Goal: Task Accomplishment & Management: Use online tool/utility

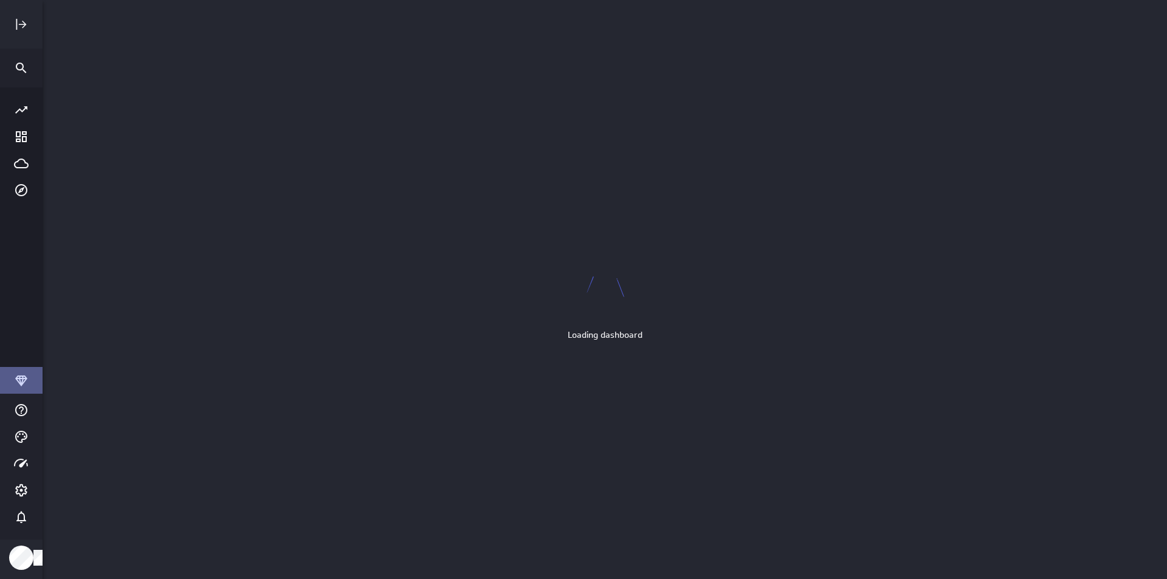
scroll to position [598, 1143]
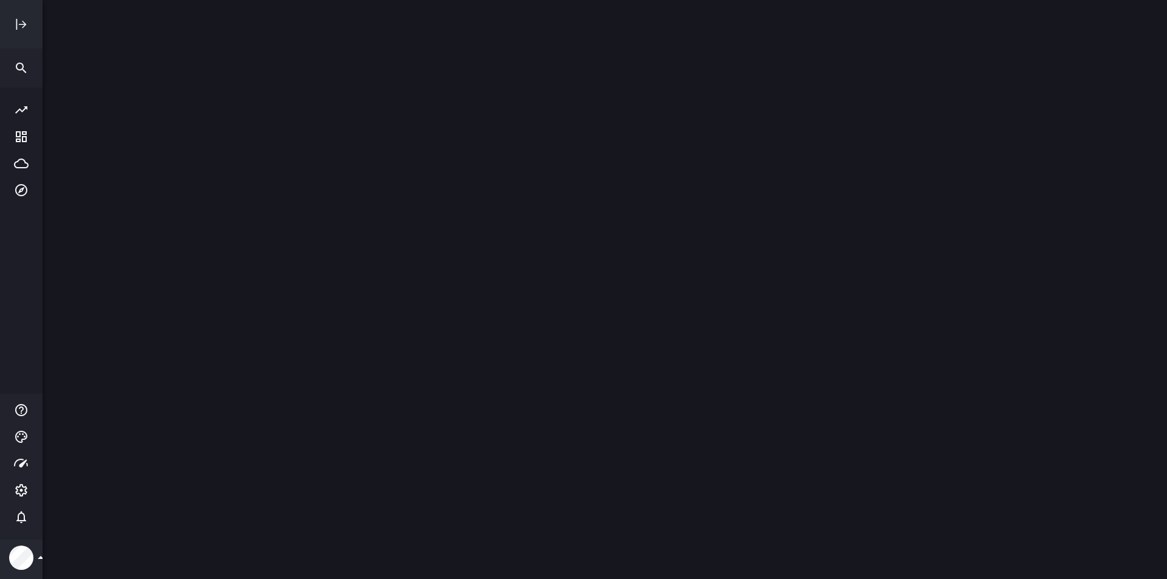
scroll to position [598, 1143]
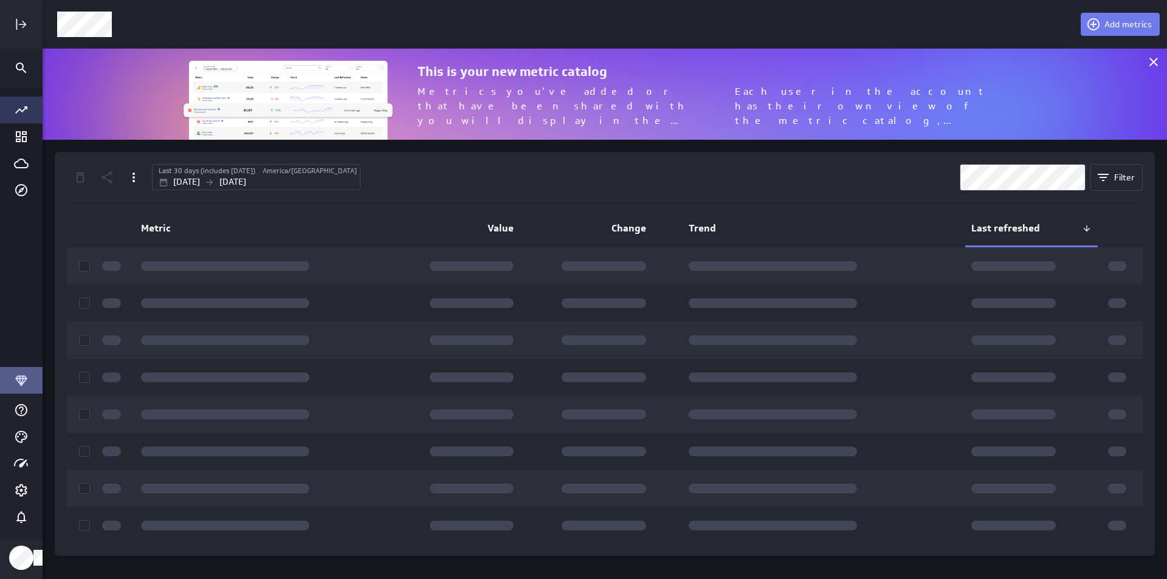
scroll to position [110, 1143]
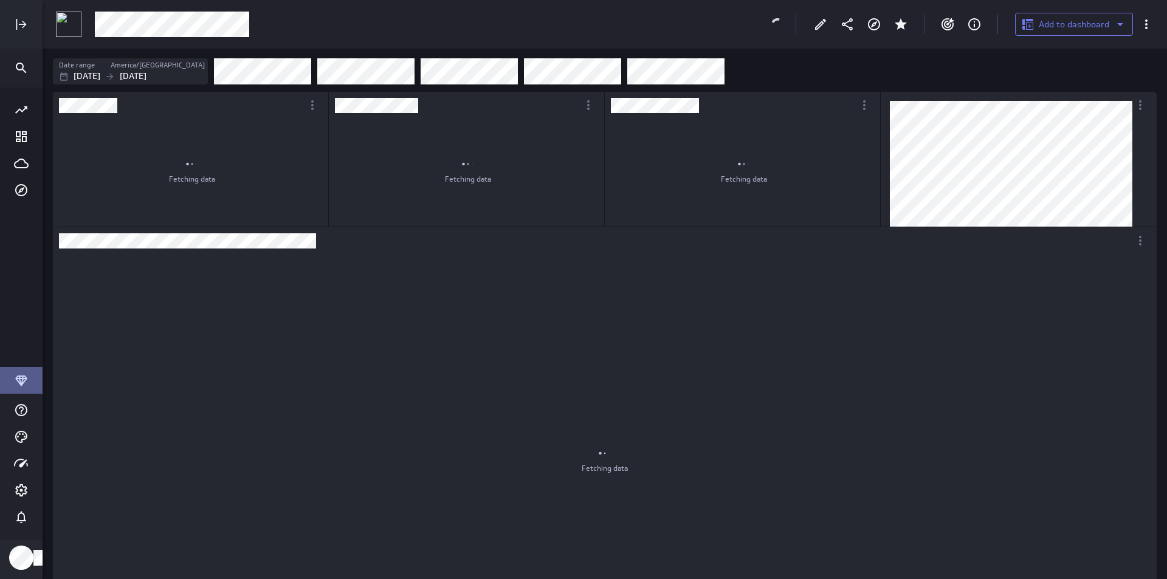
scroll to position [1093, 1123]
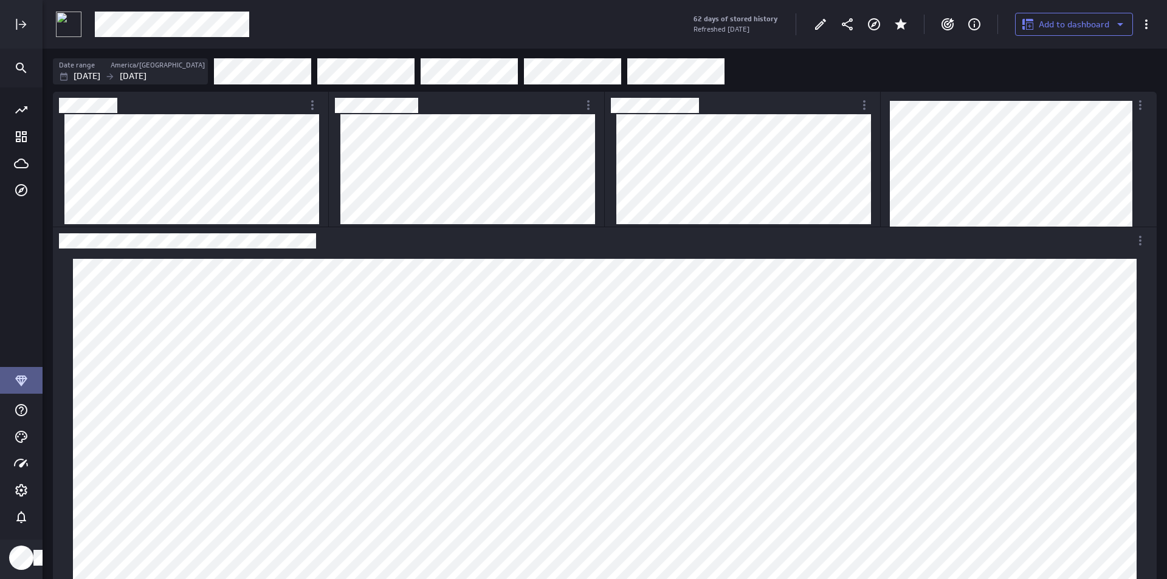
click at [69, 20] on img at bounding box center [69, 25] width 26 height 26
click at [818, 21] on icon "Edit" at bounding box center [820, 24] width 15 height 15
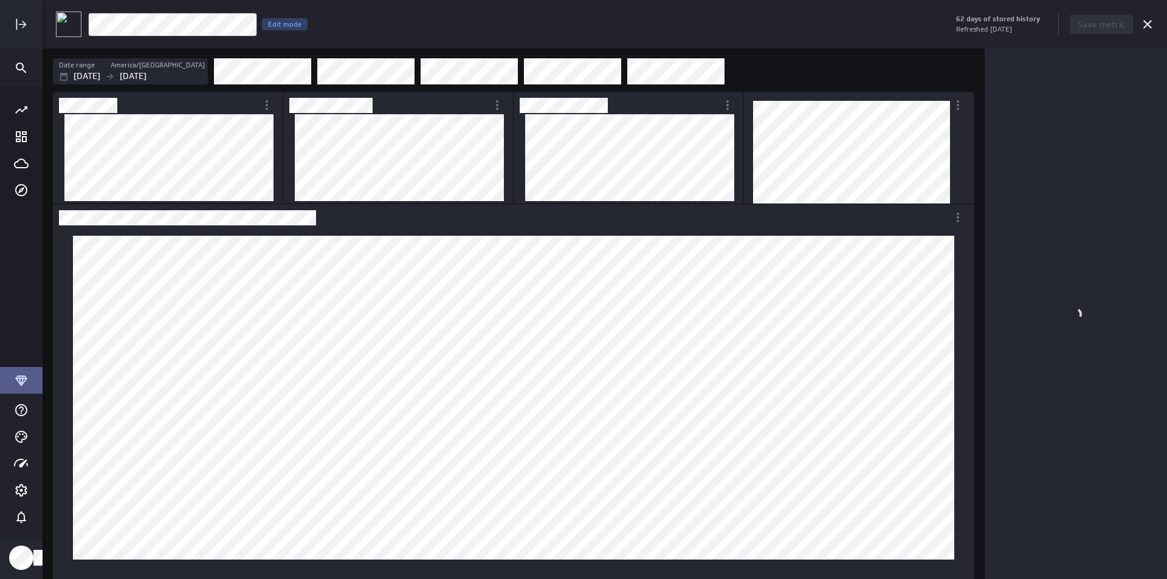
scroll to position [912, 940]
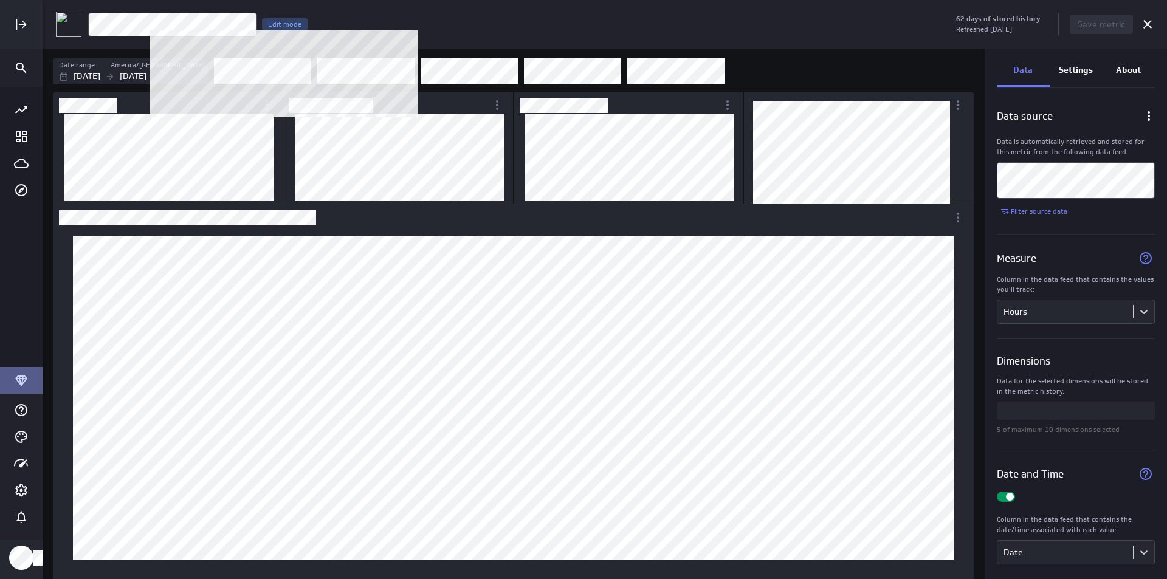
click at [274, 19] on div "Edit mode" at bounding box center [285, 24] width 46 height 12
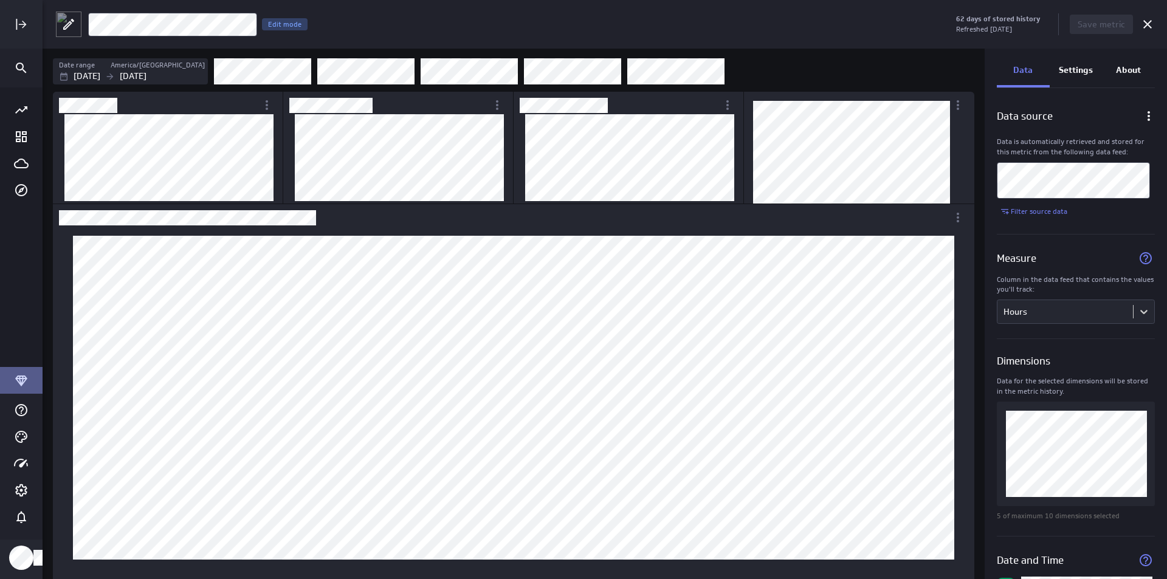
click at [75, 24] on icon at bounding box center [68, 24] width 15 height 15
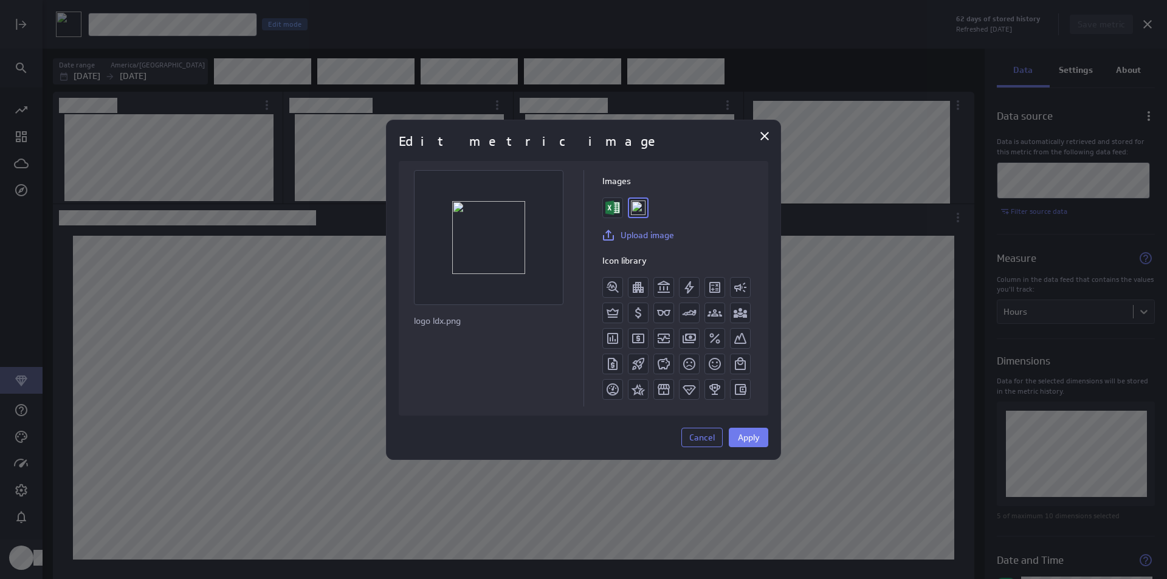
click at [618, 206] on img at bounding box center [612, 208] width 15 height 15
drag, startPoint x: 644, startPoint y: 211, endPoint x: 578, endPoint y: 371, distance: 173.4
click at [578, 371] on div "Images Upload image Icon library" at bounding box center [584, 288] width 370 height 255
click at [742, 436] on span "Apply" at bounding box center [749, 437] width 22 height 11
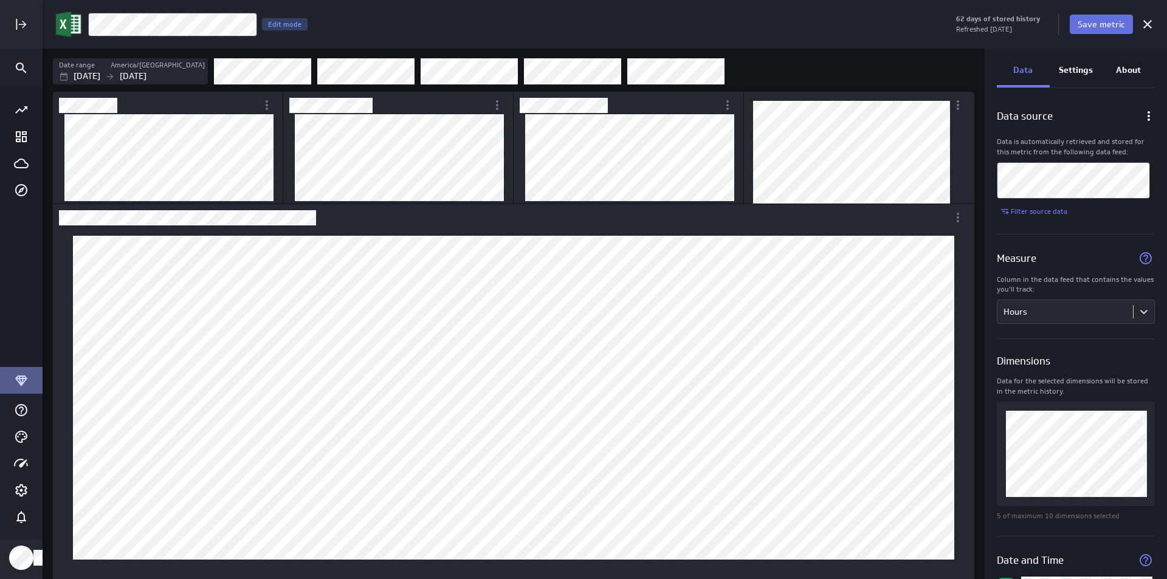
click at [1114, 26] on span "Save metric" at bounding box center [1101, 24] width 47 height 11
